Goal: Task Accomplishment & Management: Manage account settings

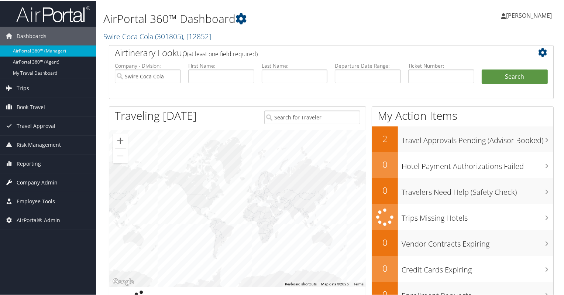
click at [49, 182] on span "Company Admin" at bounding box center [37, 181] width 41 height 18
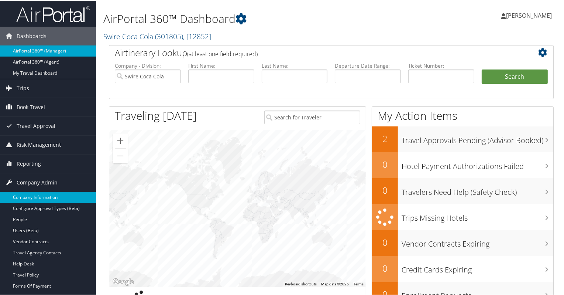
click at [48, 194] on link "Company Information" at bounding box center [48, 196] width 96 height 11
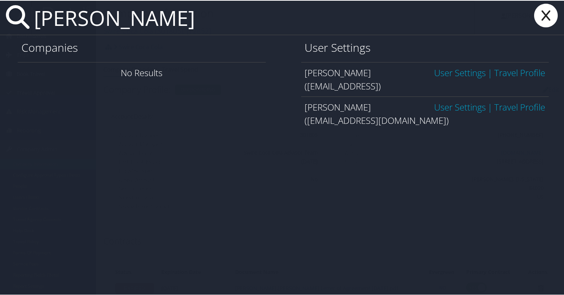
type input "ritik pokharel"
click at [438, 70] on link "User Settings" at bounding box center [460, 72] width 52 height 12
